Goal: Task Accomplishment & Management: Use online tool/utility

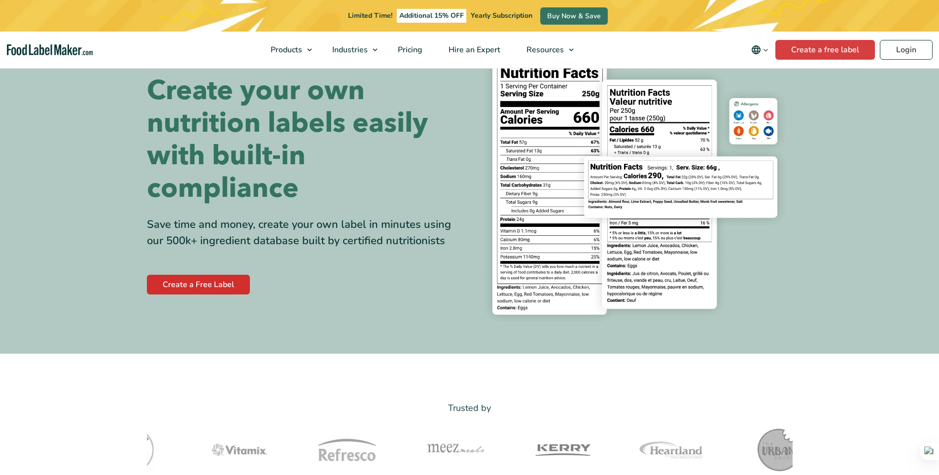
scroll to position [49, 0]
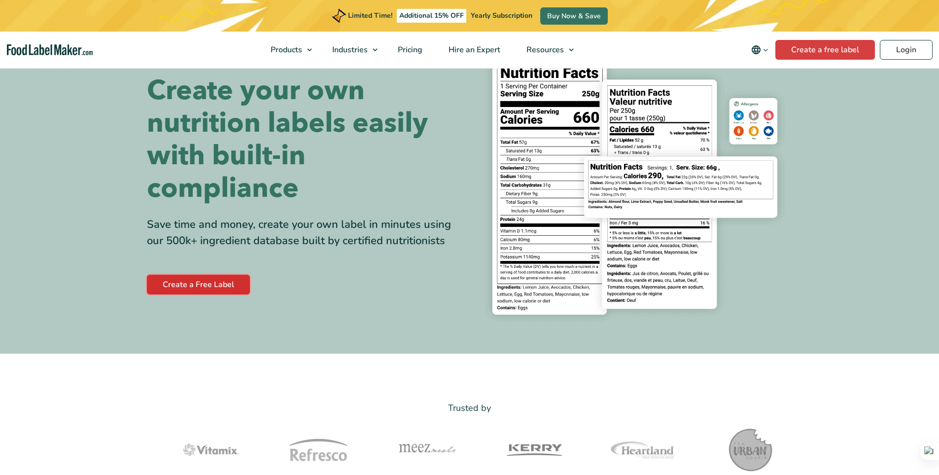
click at [192, 283] on link "Create a Free Label" at bounding box center [198, 285] width 103 height 20
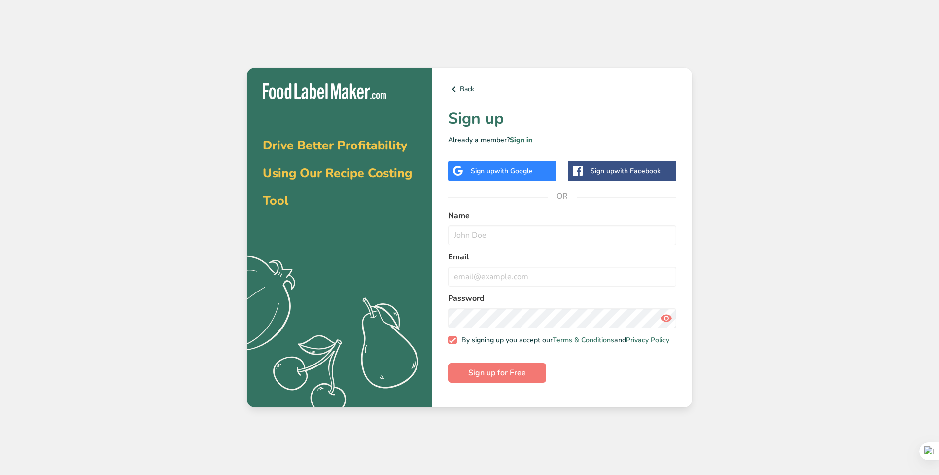
click at [490, 177] on div "Sign up with Google" at bounding box center [502, 171] width 108 height 20
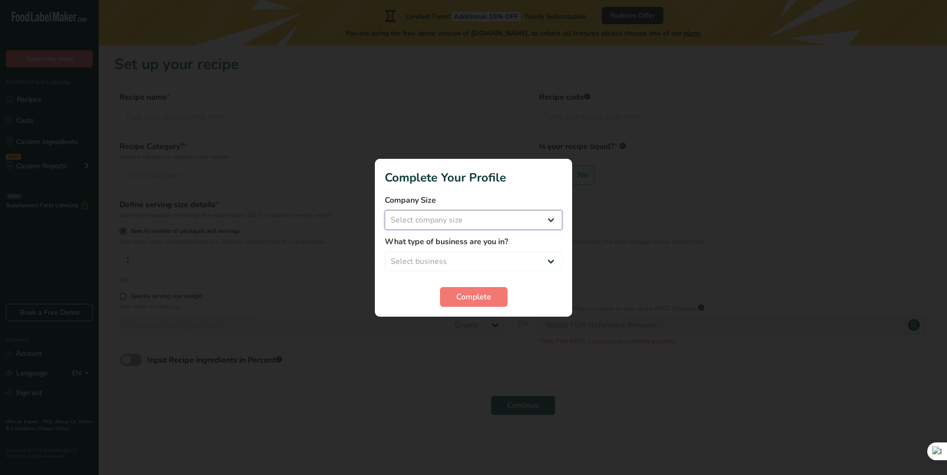
click at [455, 216] on select "Select company size Fewer than 10 Employees 10 to 50 Employees 51 to 500 Employ…" at bounding box center [474, 220] width 178 height 20
select select "1"
click at [385, 210] on select "Select company size Fewer than 10 Employees 10 to 50 Employees 51 to 500 Employ…" at bounding box center [474, 220] width 178 height 20
click at [471, 254] on select "Select business Packaged Food Manufacturer Restaurant & Cafe Bakery Meal Plans …" at bounding box center [474, 261] width 178 height 20
select select "8"
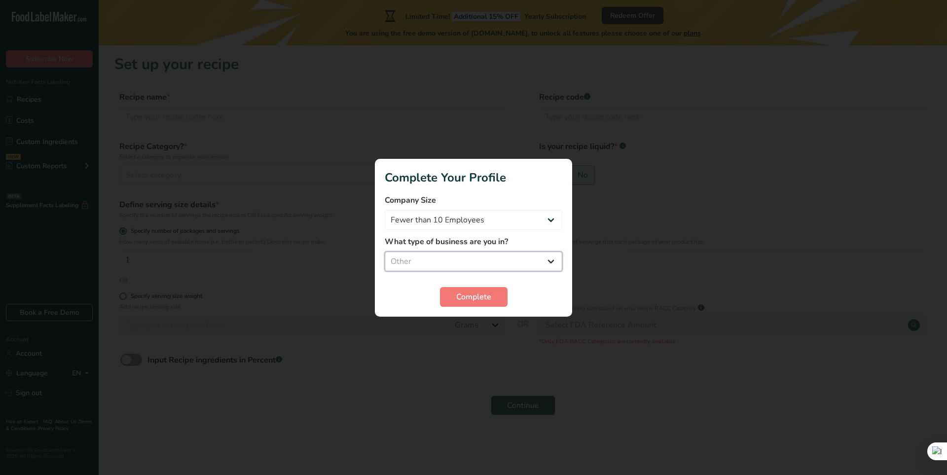
click at [385, 251] on select "Select business Packaged Food Manufacturer Restaurant & Cafe Bakery Meal Plans …" at bounding box center [474, 261] width 178 height 20
click at [463, 295] on span "Complete" at bounding box center [473, 297] width 35 height 12
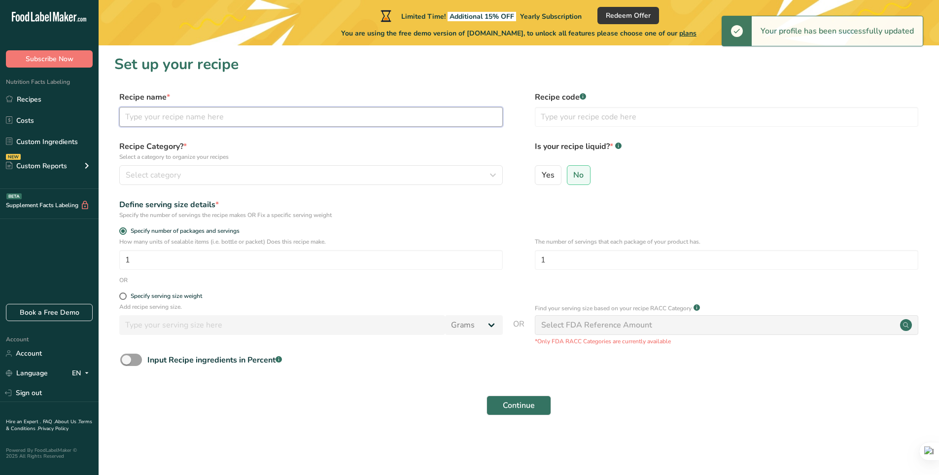
click at [241, 109] on input "text" at bounding box center [311, 117] width 384 height 20
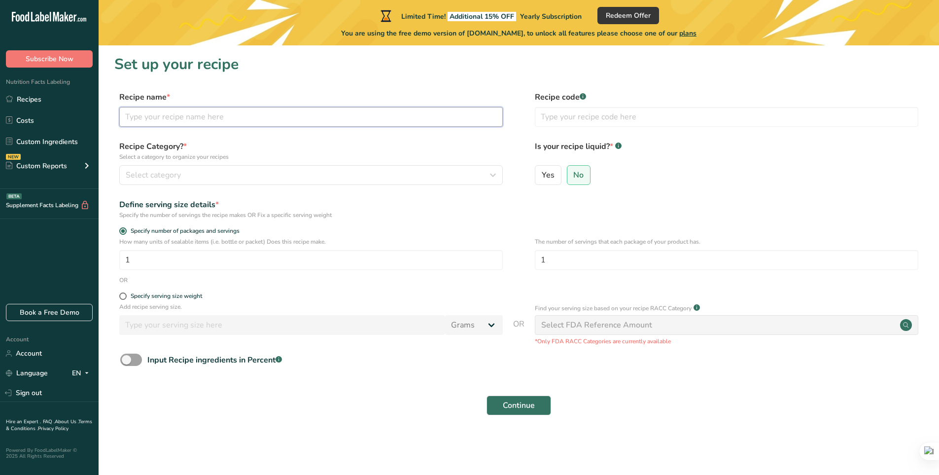
click at [240, 117] on input "text" at bounding box center [311, 117] width 384 height 20
click at [143, 255] on input "1" at bounding box center [311, 260] width 384 height 20
click at [199, 116] on input "text" at bounding box center [311, 117] width 384 height 20
click at [604, 108] on input "text" at bounding box center [727, 117] width 384 height 20
click at [63, 15] on icon at bounding box center [62, 17] width 4 height 7
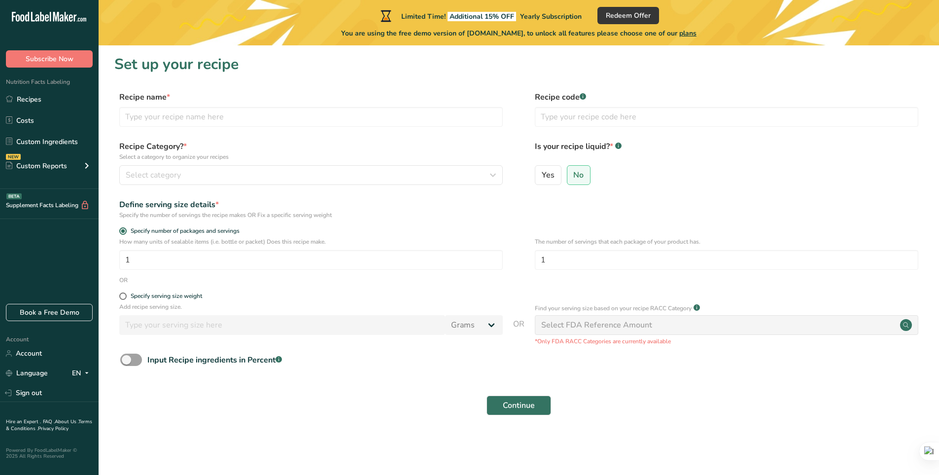
click at [159, 163] on div "Recipe Category? * Select a category to organize your recipes Select category S…" at bounding box center [311, 163] width 384 height 44
click at [171, 168] on button "Select category" at bounding box center [311, 175] width 384 height 20
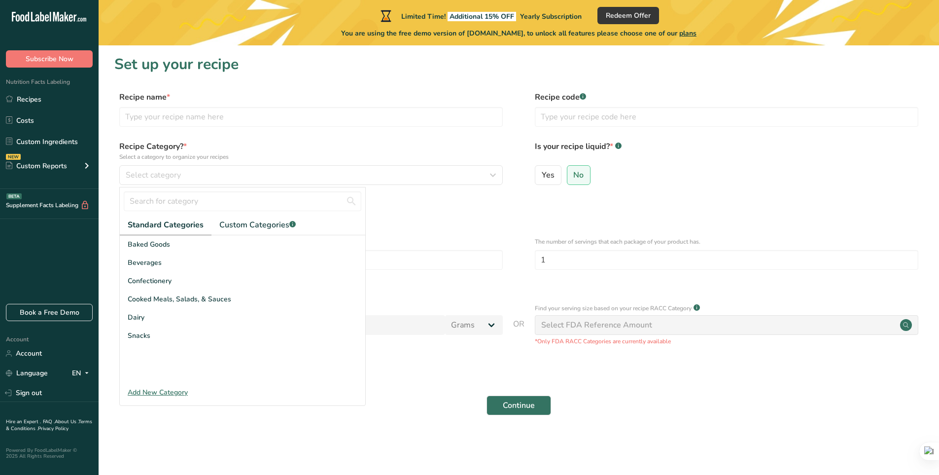
click at [402, 221] on form "Recipe name * Recipe code .a-a{fill:#347362;}.b-a{fill:#fff;} Recipe Category? …" at bounding box center [518, 256] width 809 height 330
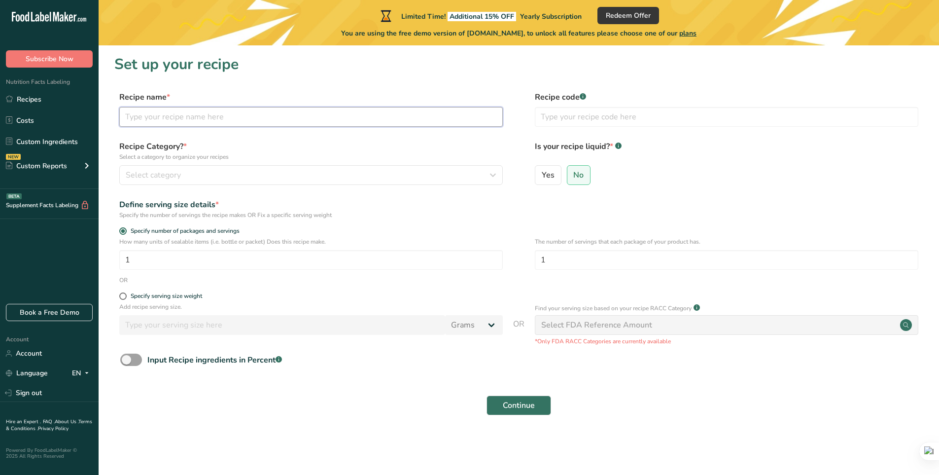
click at [187, 108] on input "text" at bounding box center [311, 117] width 384 height 20
type input "C"
type input "VANILLA BISCUIT"
click at [188, 172] on div "Select category" at bounding box center [308, 175] width 365 height 12
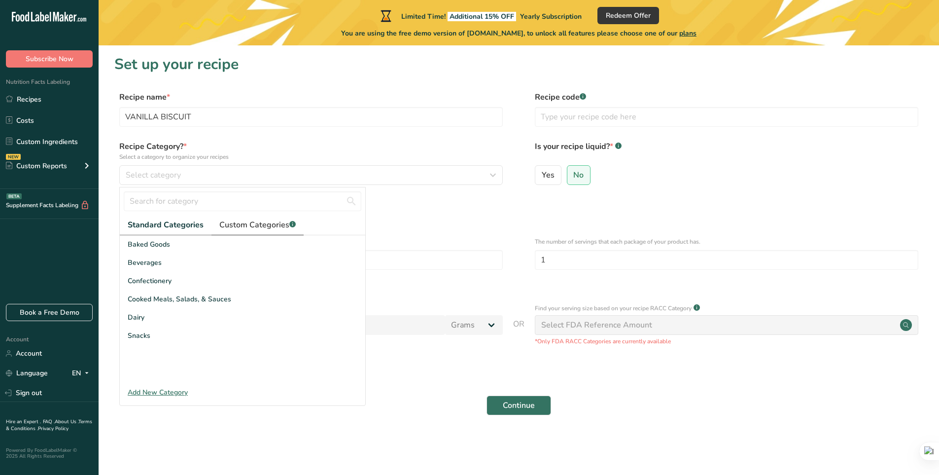
click at [241, 227] on span "Custom Categories .a-a{fill:#347362;}.b-a{fill:#fff;}" at bounding box center [257, 225] width 76 height 12
click at [178, 225] on span "Standard Categories" at bounding box center [165, 225] width 75 height 12
click at [176, 338] on div "Snacks" at bounding box center [243, 335] width 246 height 18
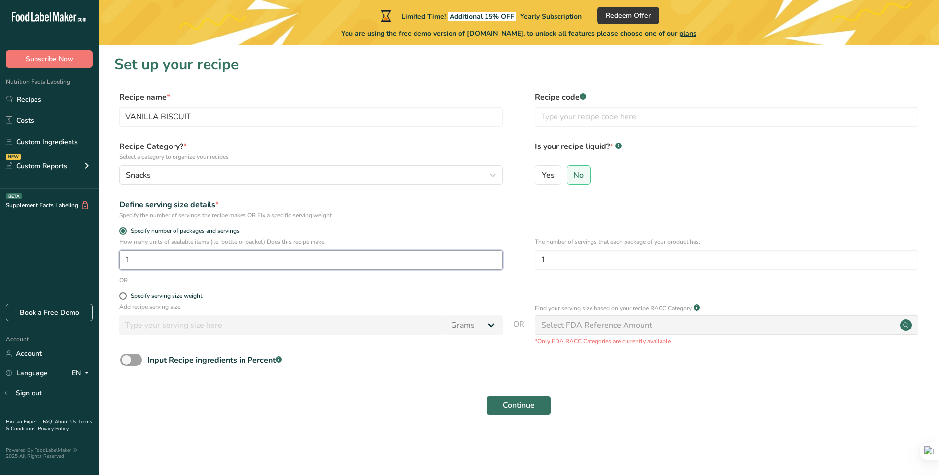
click at [177, 262] on input "1" at bounding box center [311, 260] width 384 height 20
click at [573, 120] on input "text" at bounding box center [727, 117] width 384 height 20
click at [581, 107] on div "Recipe code .a-a{fill:#347362;}.b-a{fill:#fff;}" at bounding box center [727, 111] width 384 height 41
click at [587, 118] on input "text" at bounding box center [727, 117] width 384 height 20
paste input "8938505970012"
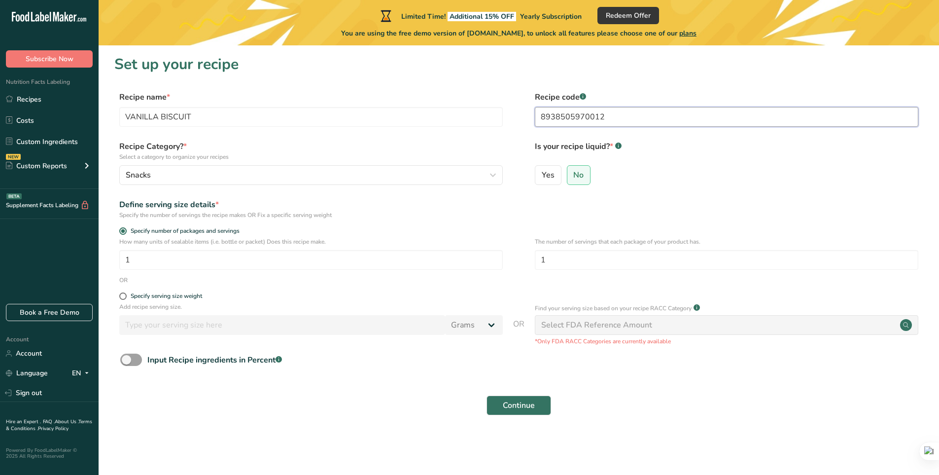
type input "8938505970012"
click at [577, 324] on div "Select FDA Reference Amount" at bounding box center [596, 325] width 111 height 12
click at [905, 325] on circle at bounding box center [906, 325] width 12 height 12
